Goal: Information Seeking & Learning: Learn about a topic

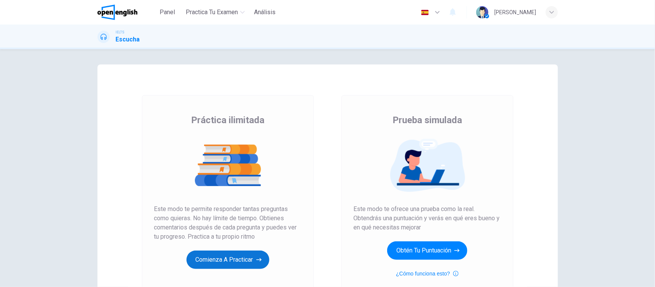
click at [205, 260] on button "Comienza a practicar" at bounding box center [227, 260] width 83 height 18
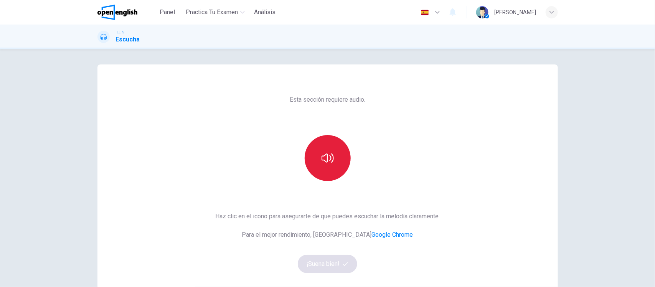
click at [328, 152] on icon "button" at bounding box center [328, 158] width 12 height 12
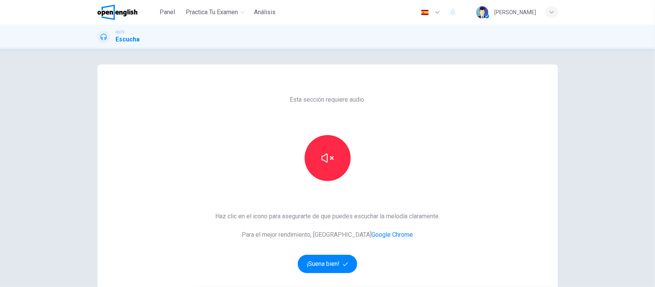
scroll to position [83, 0]
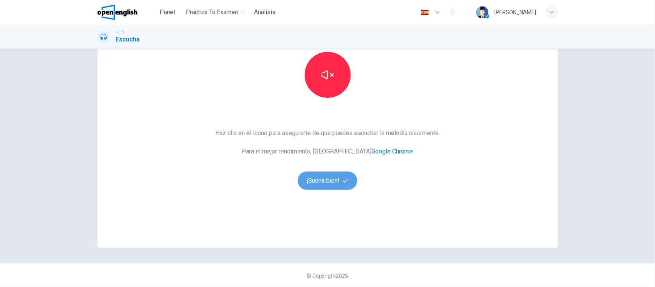
click at [319, 175] on button "¡Suena bien!" at bounding box center [328, 180] width 60 height 18
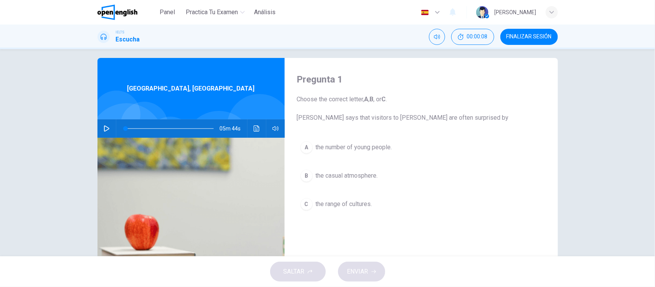
scroll to position [7, 0]
click at [104, 130] on icon "button" at bounding box center [106, 128] width 5 height 6
type input "*"
click at [137, 128] on span at bounding box center [139, 128] width 5 height 5
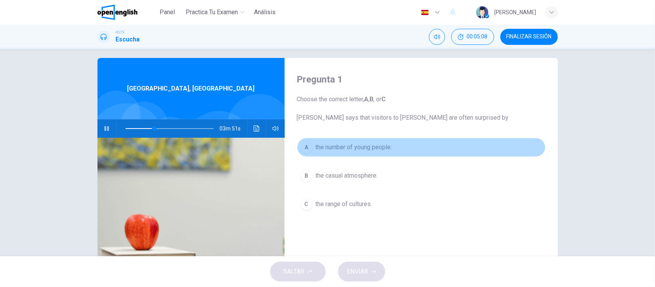
click at [348, 150] on span "the number of young people." at bounding box center [354, 147] width 76 height 9
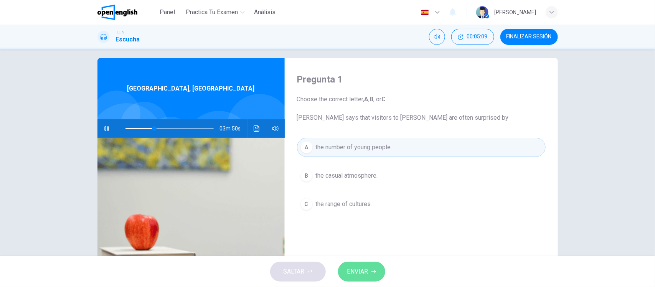
click at [367, 277] on span "ENVIAR" at bounding box center [357, 271] width 21 height 11
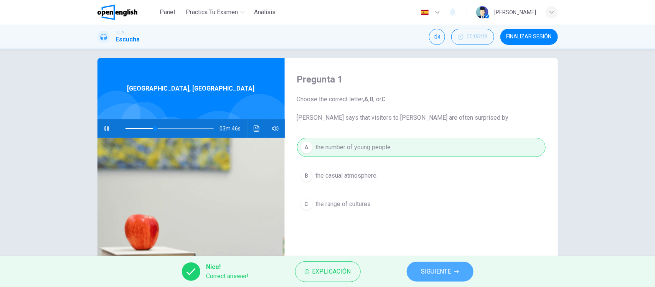
click at [434, 265] on button "SIGUIENTE" at bounding box center [440, 272] width 67 height 20
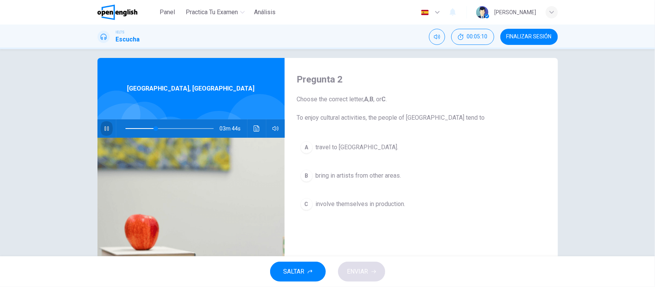
click at [104, 127] on icon "button" at bounding box center [107, 128] width 6 height 6
click at [133, 128] on span at bounding box center [169, 128] width 88 height 11
click at [104, 130] on icon "button" at bounding box center [106, 128] width 5 height 6
click at [144, 129] on span at bounding box center [169, 128] width 88 height 11
click at [104, 126] on icon "button" at bounding box center [107, 128] width 6 height 6
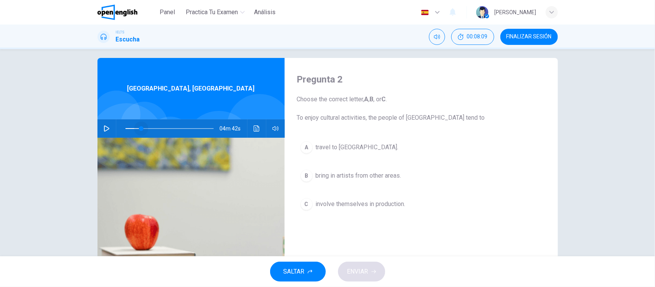
click at [139, 127] on span at bounding box center [169, 128] width 88 height 11
click at [102, 125] on button "button" at bounding box center [107, 128] width 12 height 18
click at [251, 127] on button "Haz clic para ver la transcripción del audio" at bounding box center [257, 128] width 12 height 18
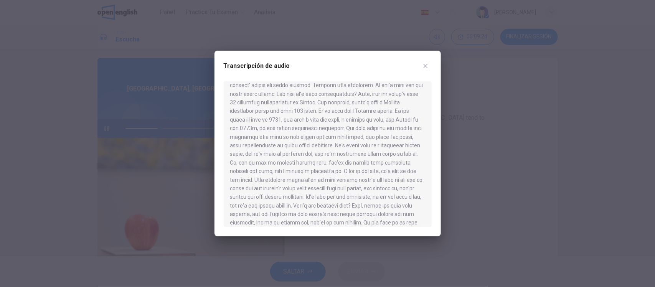
scroll to position [188, 0]
click at [423, 65] on icon "button" at bounding box center [425, 66] width 6 height 6
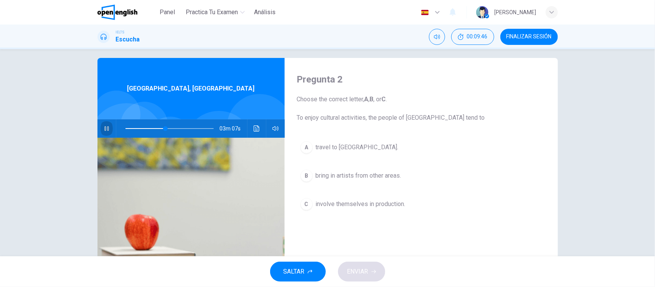
click at [106, 125] on icon "button" at bounding box center [107, 128] width 6 height 6
click at [47, 107] on div "Pregunta 2 Choose the correct letter, A , B , or C . To enjoy cultural activiti…" at bounding box center [327, 152] width 655 height 207
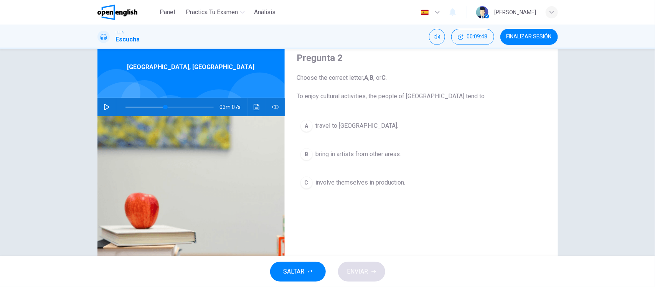
scroll to position [29, 0]
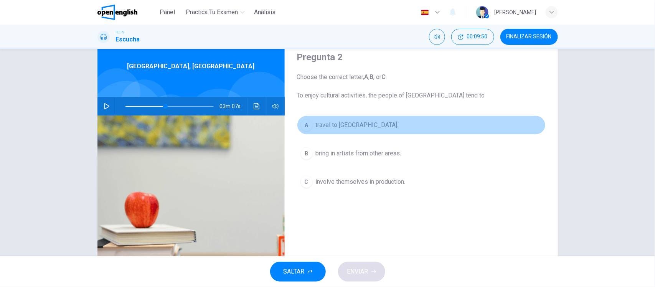
click at [344, 127] on span "travel to [GEOGRAPHIC_DATA]." at bounding box center [357, 124] width 83 height 9
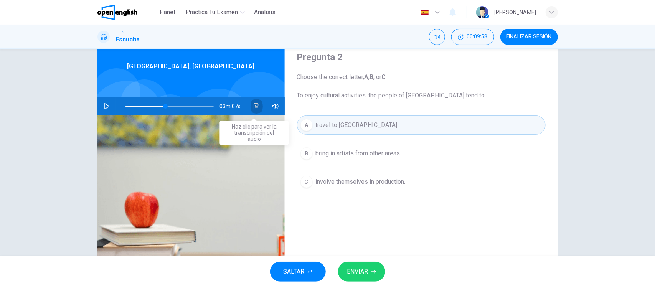
click at [254, 107] on icon "Haz clic para ver la transcripción del audio" at bounding box center [257, 106] width 6 height 6
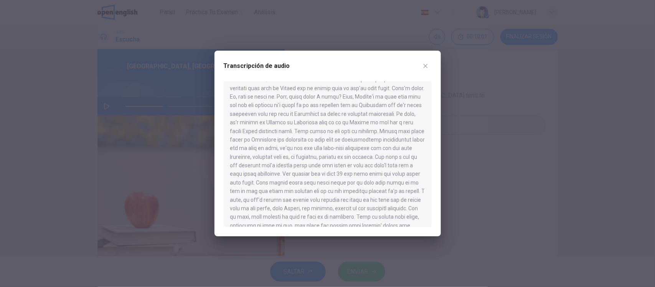
scroll to position [42, 0]
click at [424, 66] on icon "button" at bounding box center [425, 66] width 6 height 6
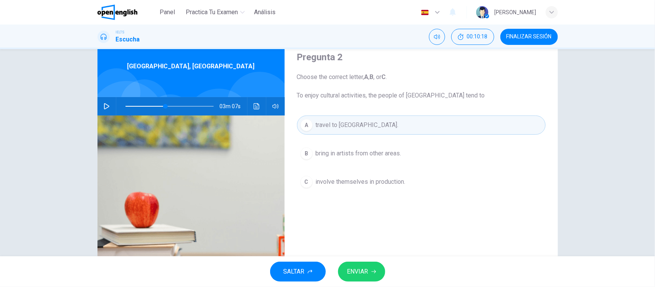
click at [129, 104] on span at bounding box center [169, 106] width 88 height 11
click at [254, 102] on button "Haz clic para ver la transcripción del audio" at bounding box center [257, 106] width 12 height 18
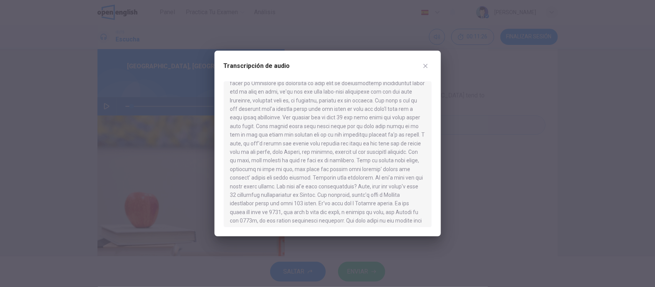
scroll to position [95, 0]
click at [424, 64] on icon "button" at bounding box center [425, 66] width 4 height 4
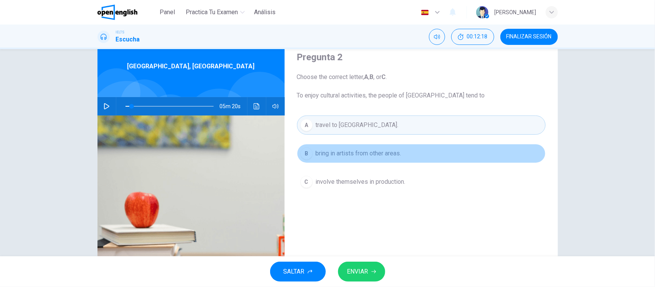
click at [348, 154] on span "bring in artists from other areas." at bounding box center [359, 153] width 86 height 9
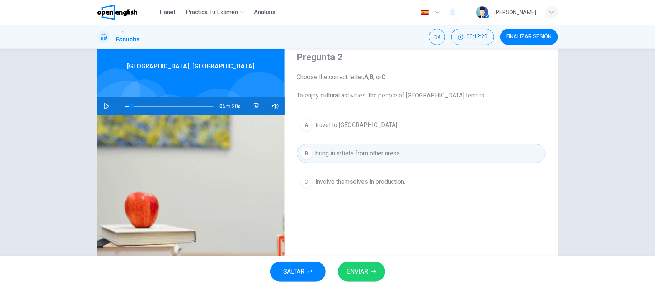
click at [363, 269] on span "ENVIAR" at bounding box center [357, 271] width 21 height 11
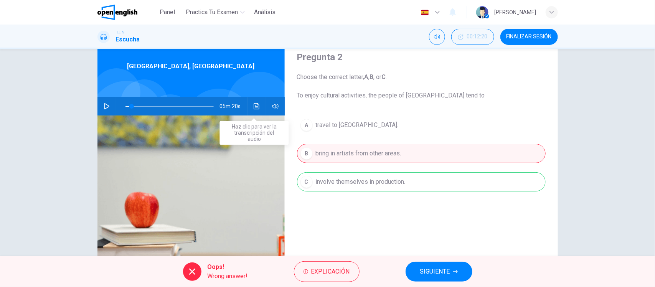
click at [256, 108] on icon "Haz clic para ver la transcripción del audio" at bounding box center [257, 106] width 6 height 6
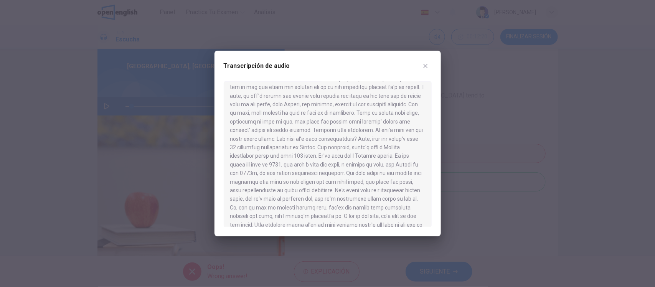
scroll to position [139, 0]
click at [426, 64] on icon "button" at bounding box center [425, 66] width 6 height 6
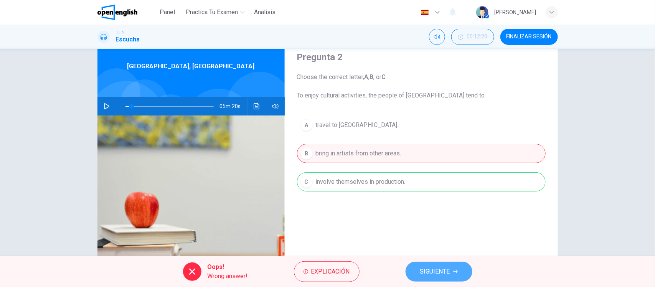
click at [437, 269] on span "SIGUIENTE" at bounding box center [435, 271] width 30 height 11
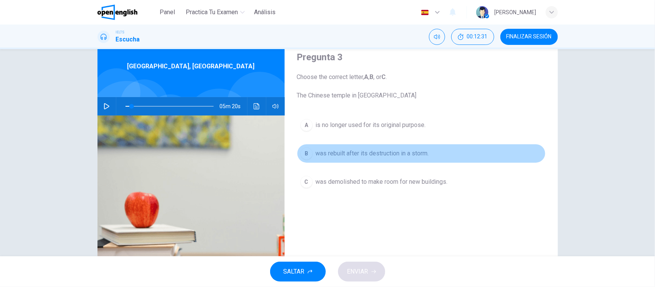
click at [364, 156] on span "was rebuilt after its destruction in a storm." at bounding box center [372, 153] width 113 height 9
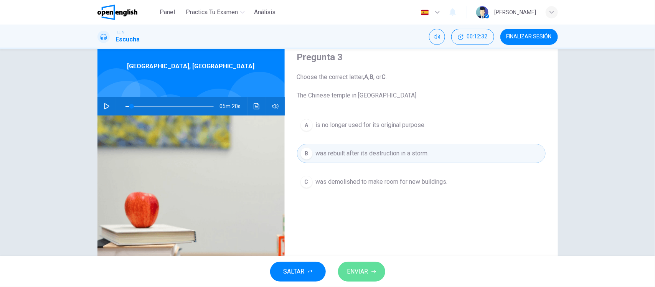
click at [351, 277] on span "ENVIAR" at bounding box center [357, 271] width 21 height 11
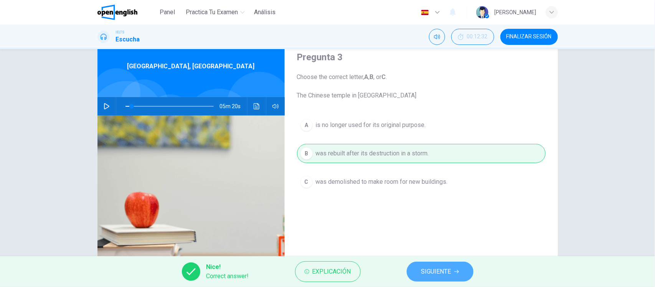
click at [447, 265] on button "SIGUIENTE" at bounding box center [440, 272] width 67 height 20
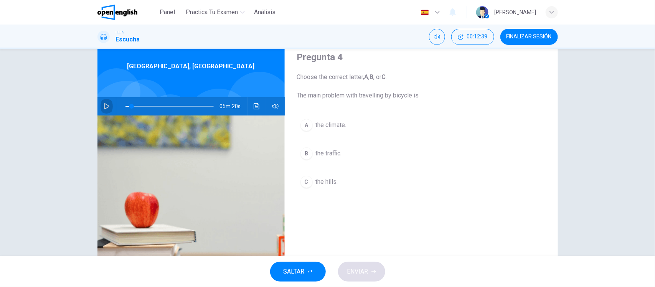
click at [104, 104] on icon "button" at bounding box center [107, 106] width 6 height 6
click at [155, 106] on span at bounding box center [169, 106] width 88 height 11
click at [150, 106] on span at bounding box center [152, 106] width 5 height 5
click at [160, 106] on span at bounding box center [169, 106] width 88 height 11
click at [104, 106] on icon "button" at bounding box center [107, 106] width 6 height 6
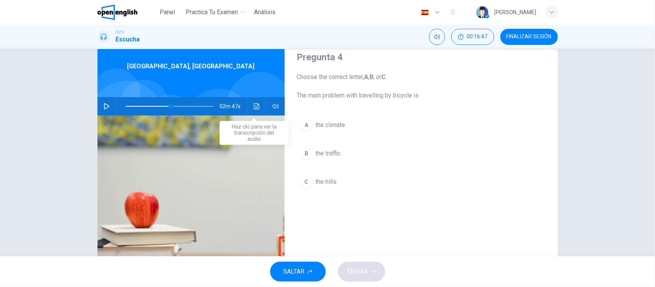
click at [254, 108] on icon "Haz clic para ver la transcripción del audio" at bounding box center [257, 106] width 6 height 6
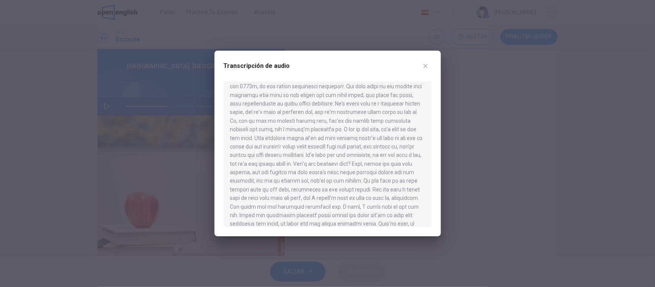
scroll to position [229, 0]
click at [422, 65] on icon "button" at bounding box center [425, 66] width 6 height 6
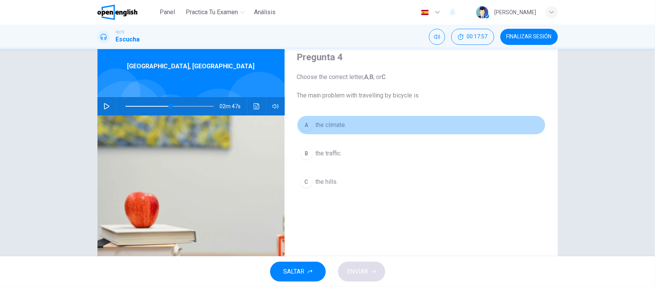
click at [323, 125] on span "the climate." at bounding box center [331, 124] width 31 height 9
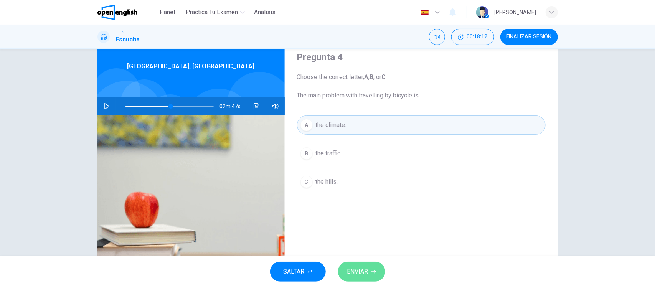
click at [367, 273] on span "ENVIAR" at bounding box center [357, 271] width 21 height 11
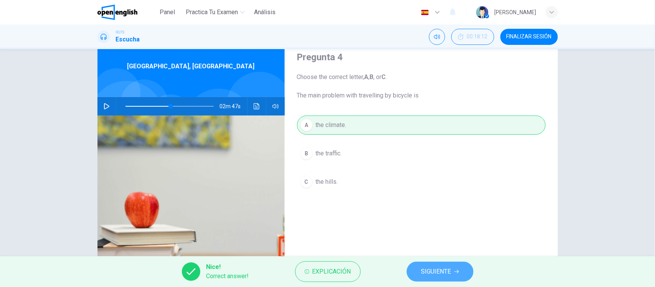
click at [444, 272] on span "SIGUIENTE" at bounding box center [436, 271] width 30 height 11
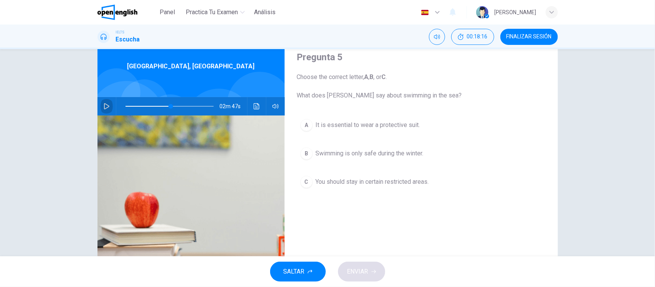
click at [101, 109] on button "button" at bounding box center [107, 106] width 12 height 18
click at [168, 106] on span at bounding box center [169, 106] width 88 height 11
click at [254, 105] on icon "Haz clic para ver la transcripción del audio" at bounding box center [257, 106] width 6 height 6
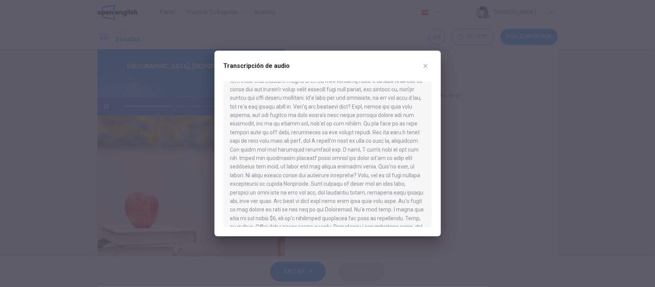
scroll to position [288, 0]
click at [426, 69] on button "button" at bounding box center [425, 66] width 12 height 12
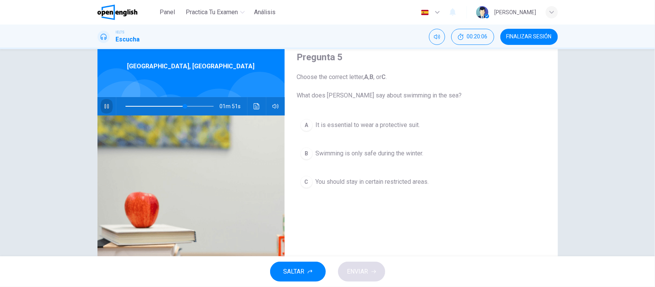
click at [108, 106] on button "button" at bounding box center [107, 106] width 12 height 18
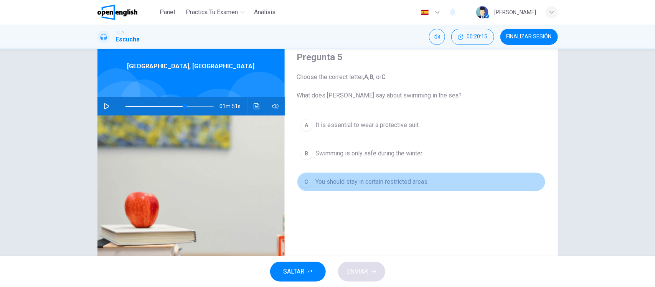
click at [334, 181] on span "You should stay in certain restricted areas." at bounding box center [372, 181] width 113 height 9
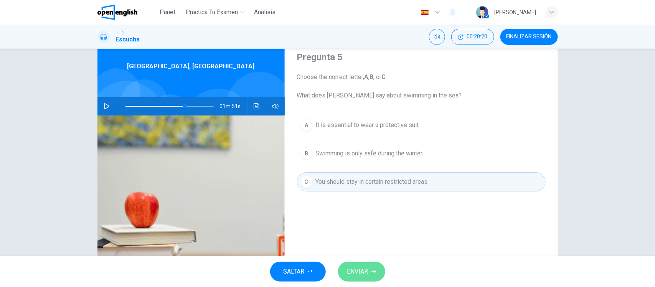
click at [367, 275] on span "ENVIAR" at bounding box center [357, 271] width 21 height 11
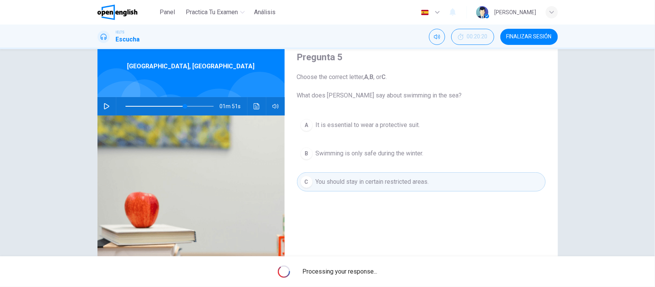
type input "**"
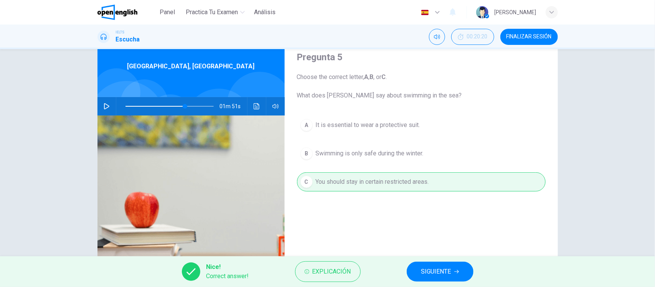
click at [520, 36] on span "FINALIZAR SESIÓN" at bounding box center [528, 37] width 45 height 6
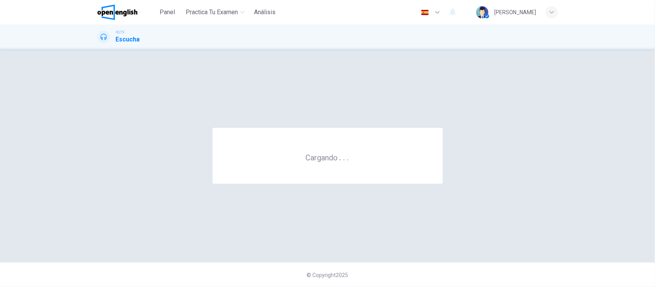
scroll to position [0, 0]
